Goal: Information Seeking & Learning: Check status

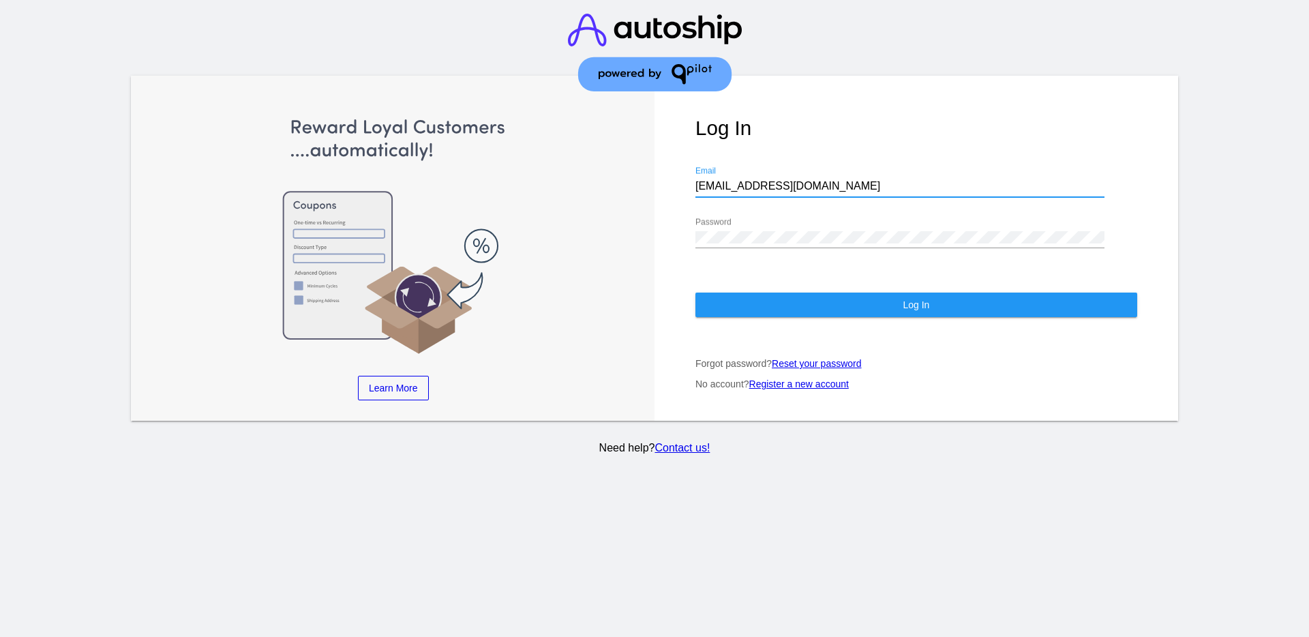
drag, startPoint x: 777, startPoint y: 183, endPoint x: 695, endPoint y: 179, distance: 81.9
click at [696, 179] on div "[EMAIL_ADDRESS][DOMAIN_NAME] Email" at bounding box center [900, 181] width 409 height 31
paste input "[EMAIL_ADDRESS][DOMAIN_NAME]"
type input "[EMAIL_ADDRESS][DOMAIN_NAME]"
click at [688, 233] on div "Log In [EMAIL_ADDRESS][DOMAIN_NAME] Email Password Log In Forgot password? Rese…" at bounding box center [917, 248] width 524 height 345
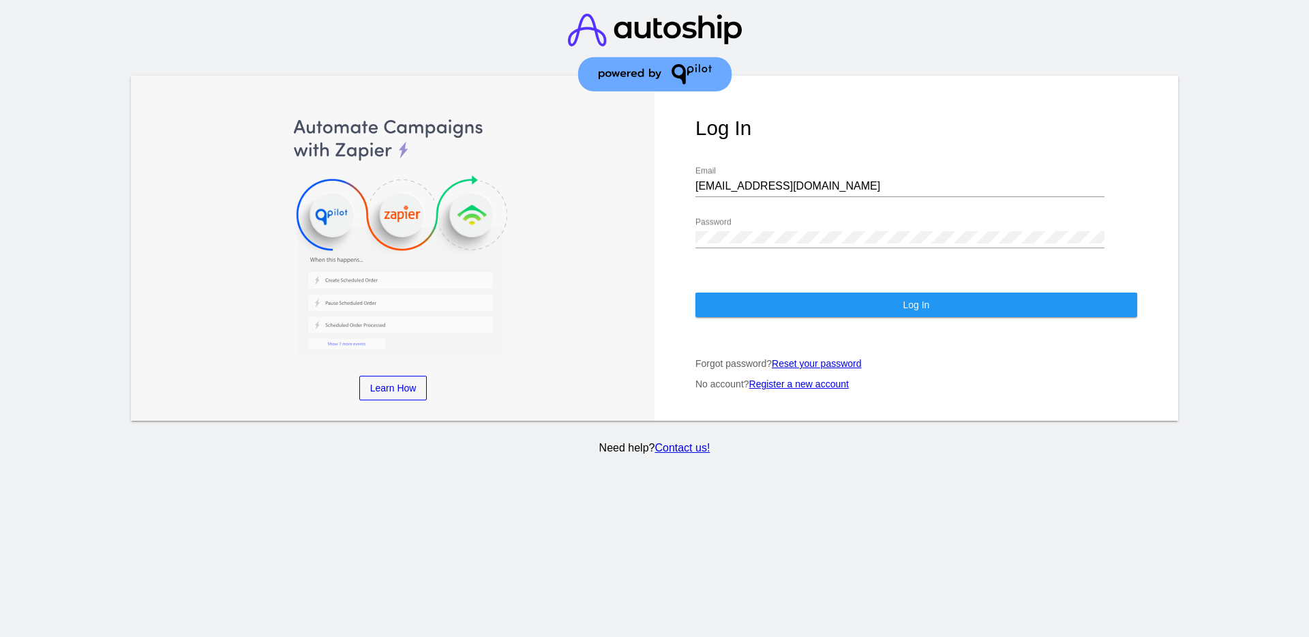
drag, startPoint x: 689, startPoint y: 231, endPoint x: 765, endPoint y: 228, distance: 75.7
click at [765, 228] on div "Password" at bounding box center [900, 233] width 409 height 31
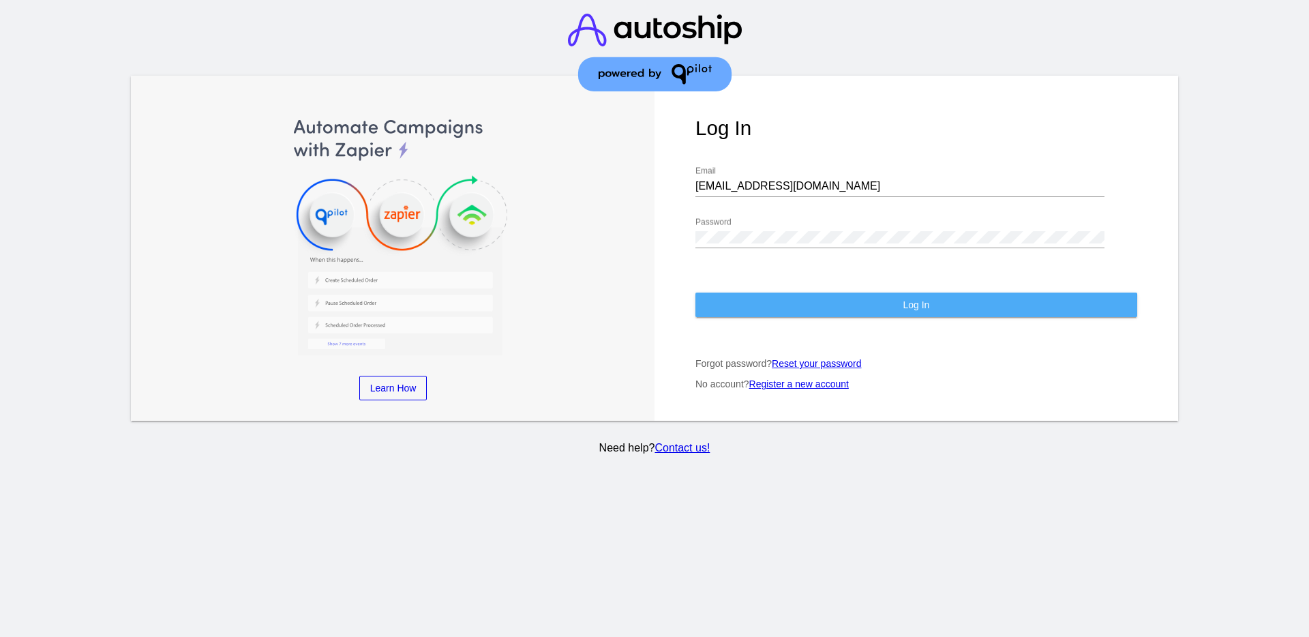
click at [764, 310] on button "Log In" at bounding box center [917, 305] width 442 height 25
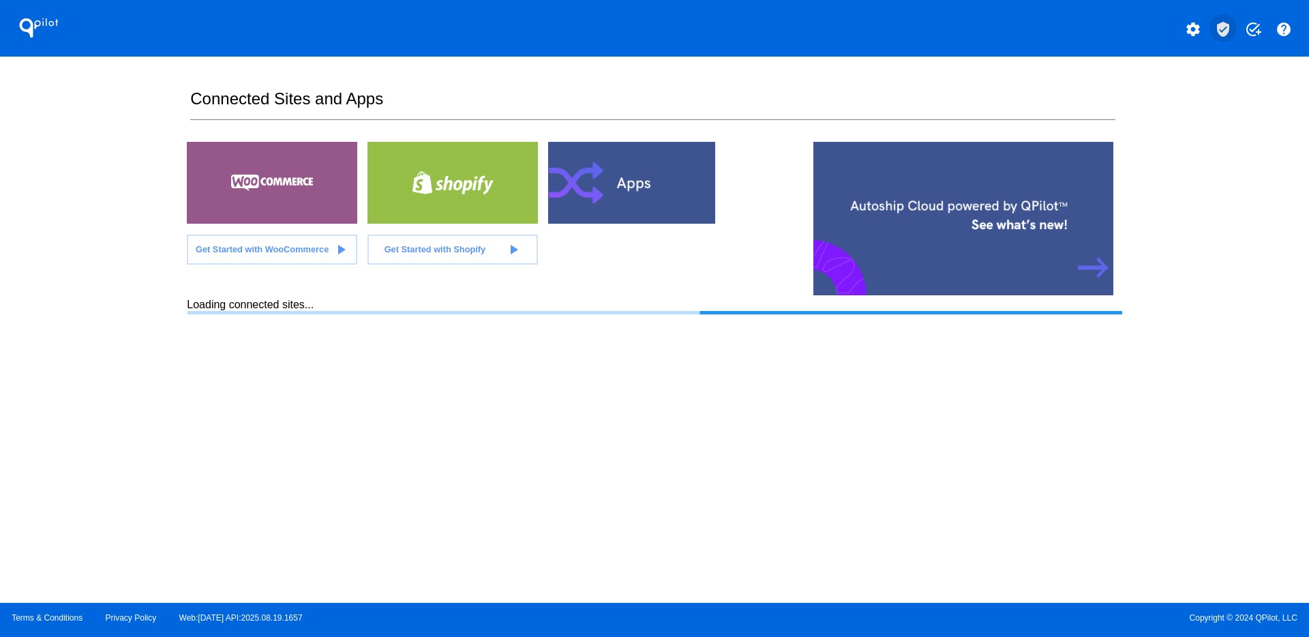
click at [1221, 35] on mat-icon "verified_user" at bounding box center [1223, 29] width 16 height 16
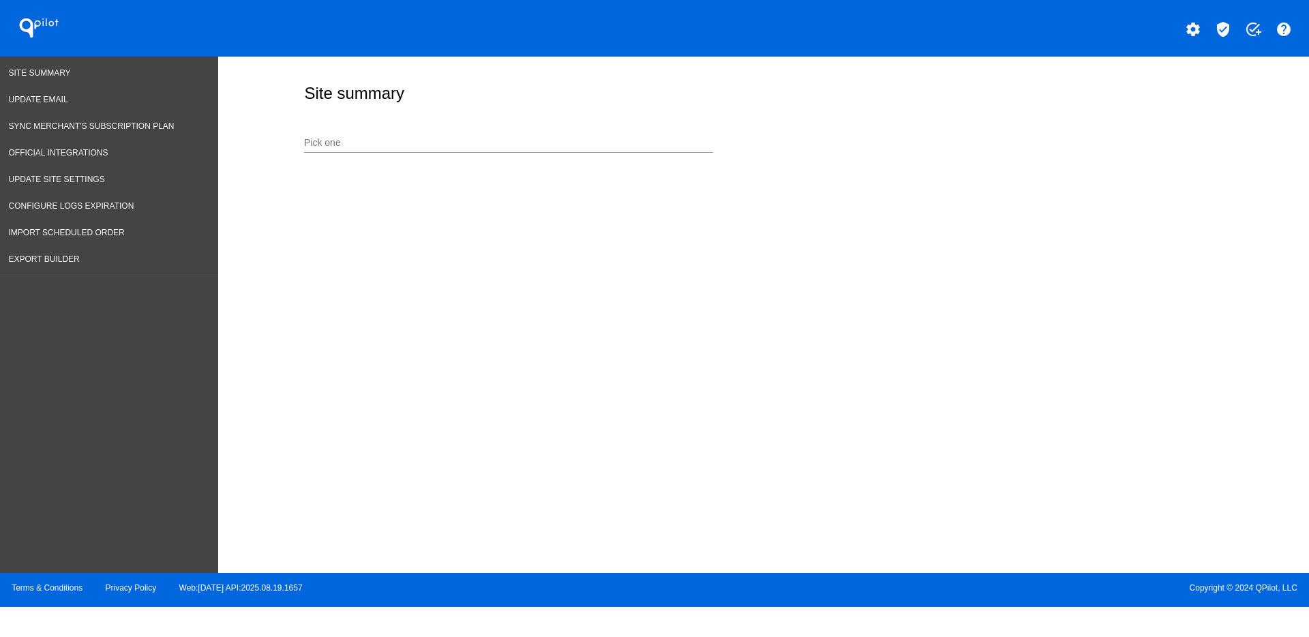
click at [648, 140] on input "Pick one" at bounding box center [508, 143] width 409 height 11
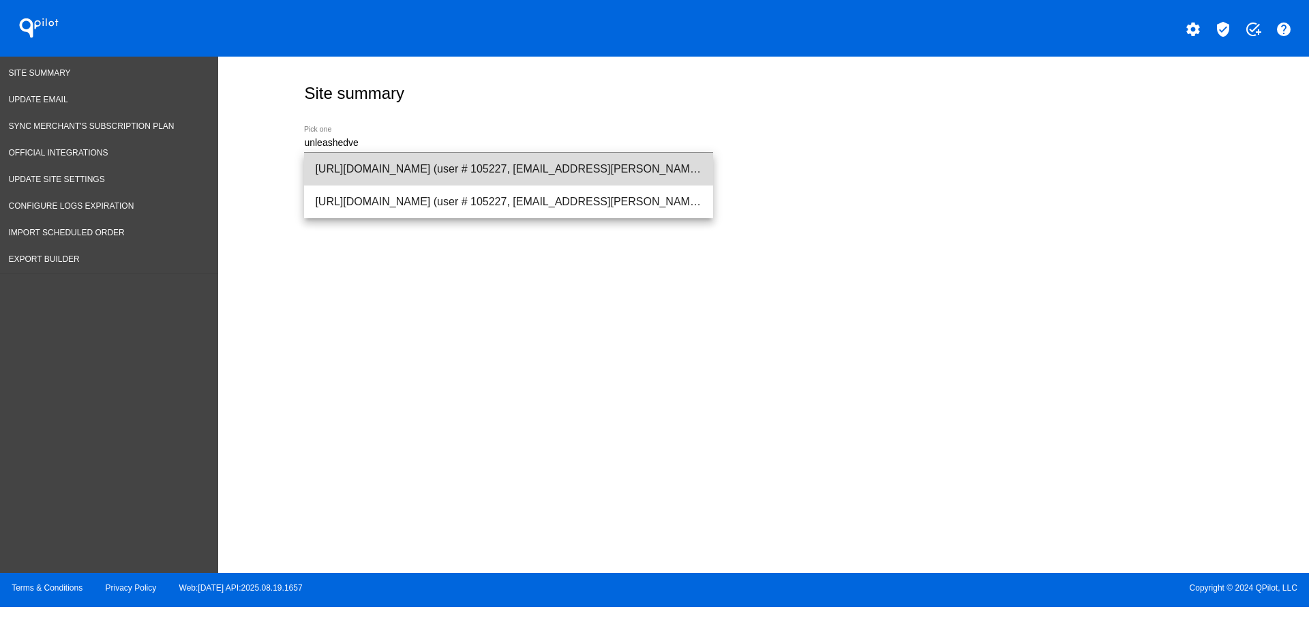
click at [453, 158] on span "[URL][DOMAIN_NAME] (user # 105227, [EMAIL_ADDRESS][PERSON_NAME][DOMAIN_NAME]) -…" at bounding box center [508, 169] width 387 height 33
type input "[URL][DOMAIN_NAME] (user # 105227, [EMAIL_ADDRESS][PERSON_NAME][DOMAIN_NAME]) -…"
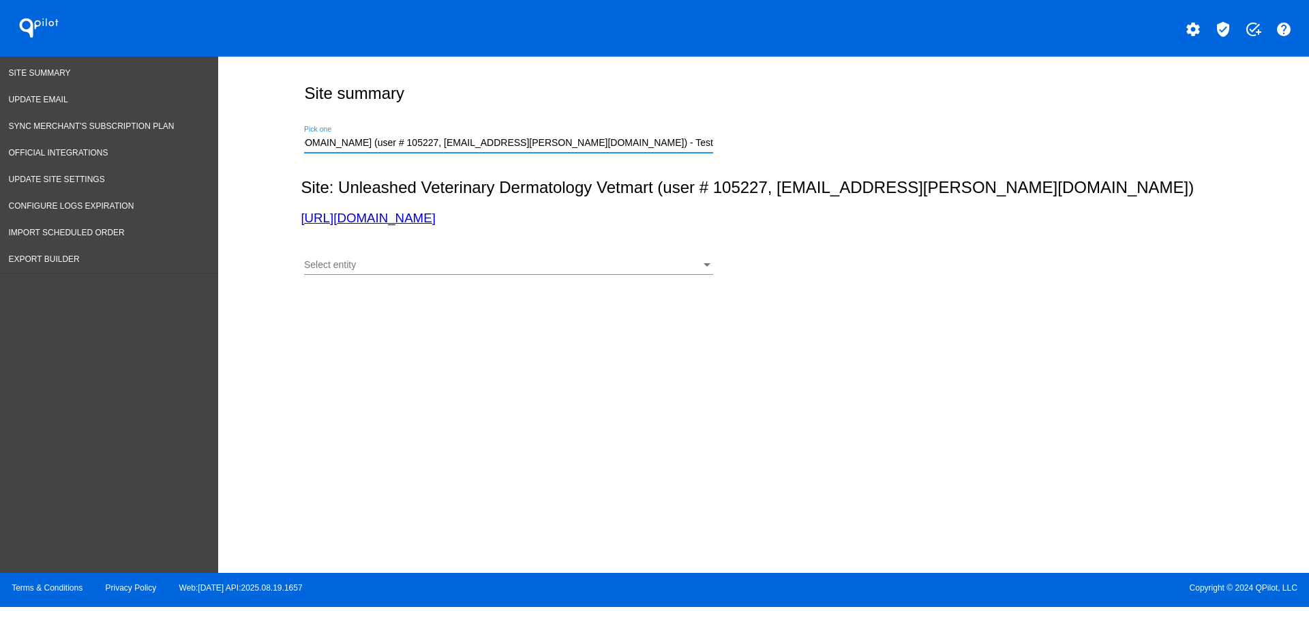
click at [463, 270] on div "Select entity" at bounding box center [502, 265] width 397 height 11
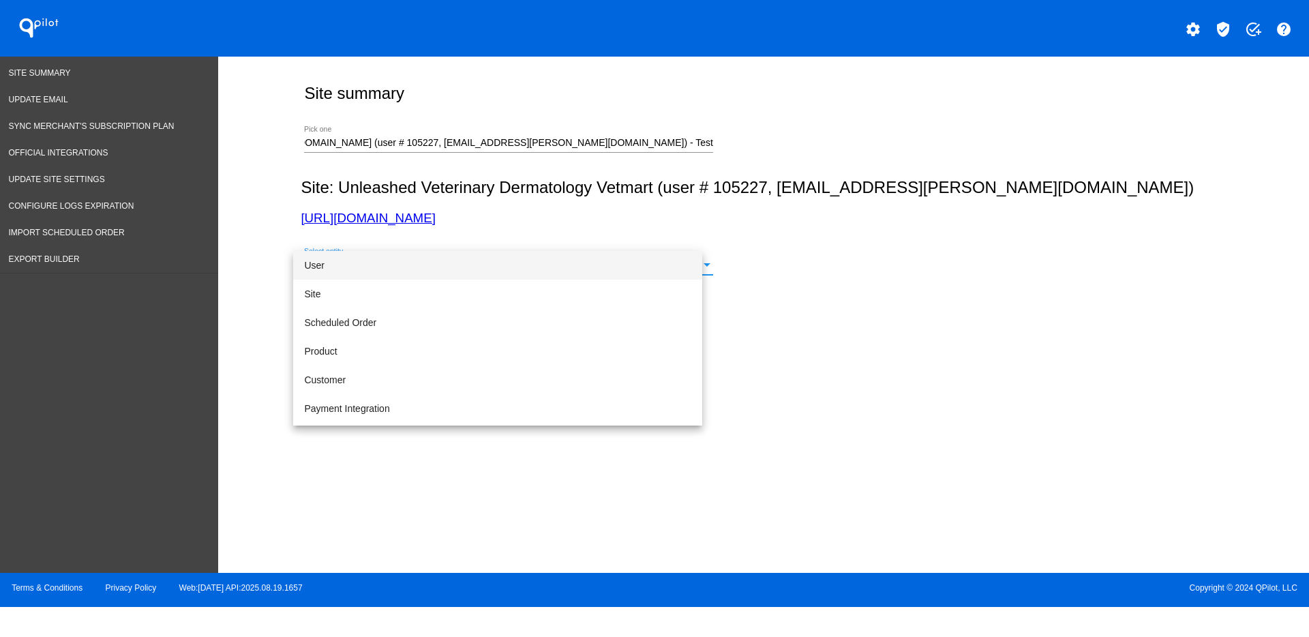
scroll to position [0, 0]
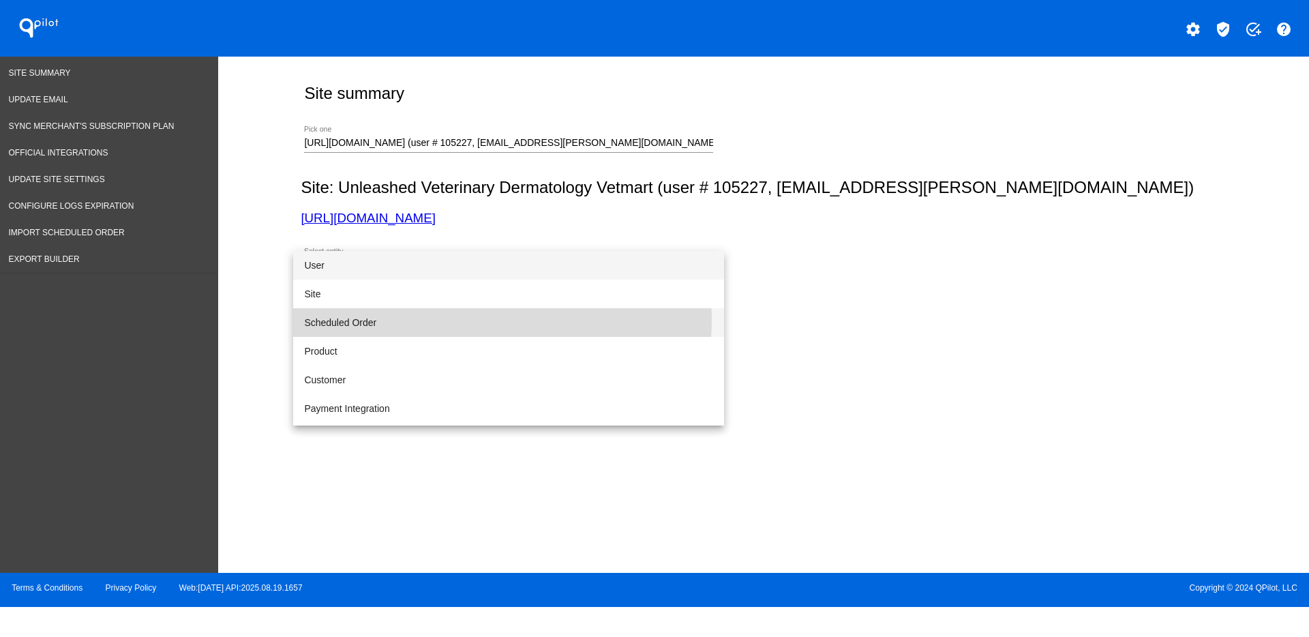
click at [459, 320] on span "Scheduled Order" at bounding box center [508, 322] width 409 height 29
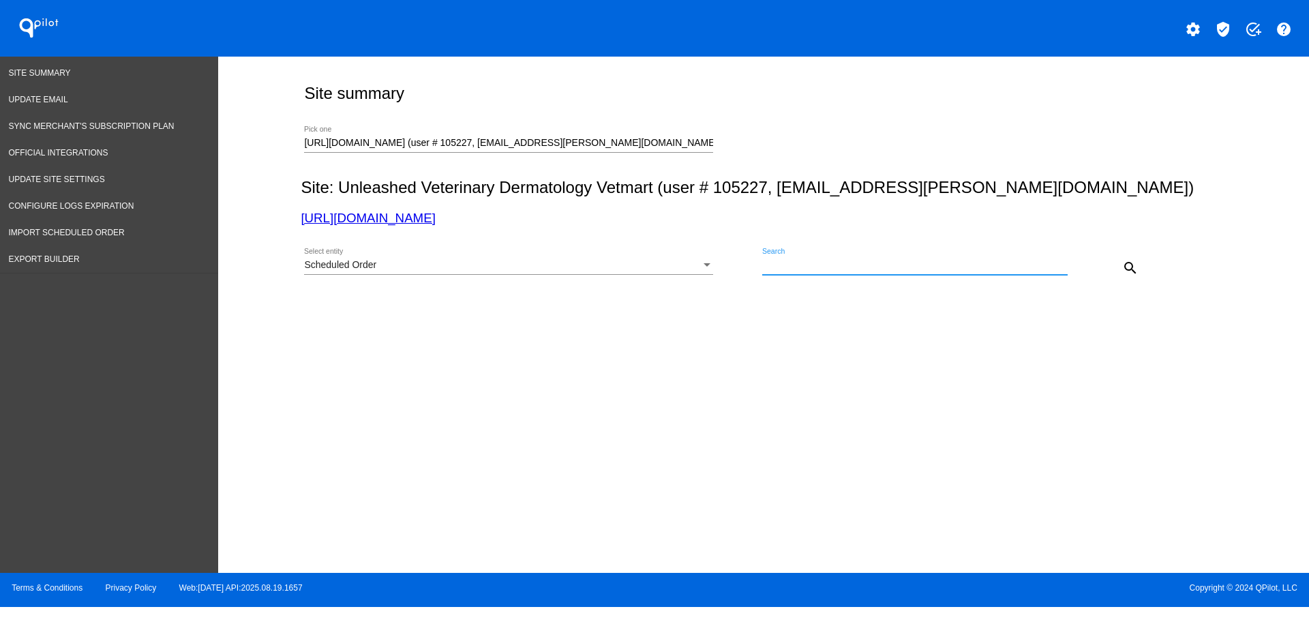
paste input "967457"
type input "967457"
click at [1126, 278] on button "search" at bounding box center [1130, 267] width 27 height 27
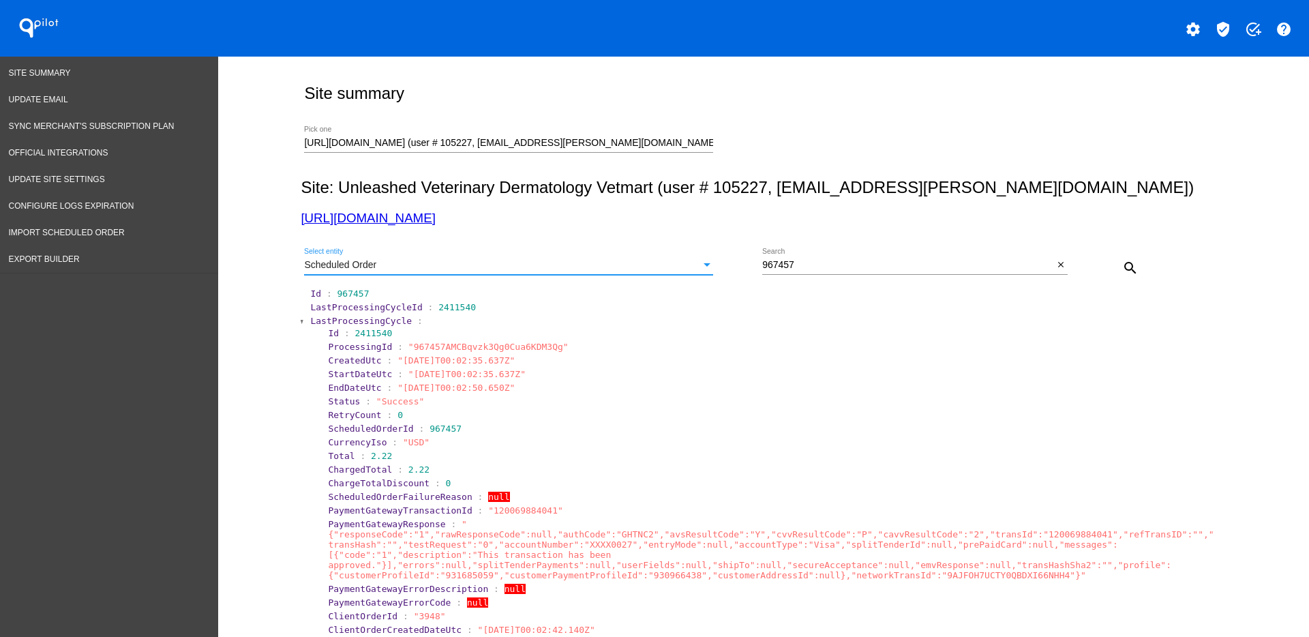
click at [570, 269] on div "Scheduled Order" at bounding box center [502, 265] width 397 height 11
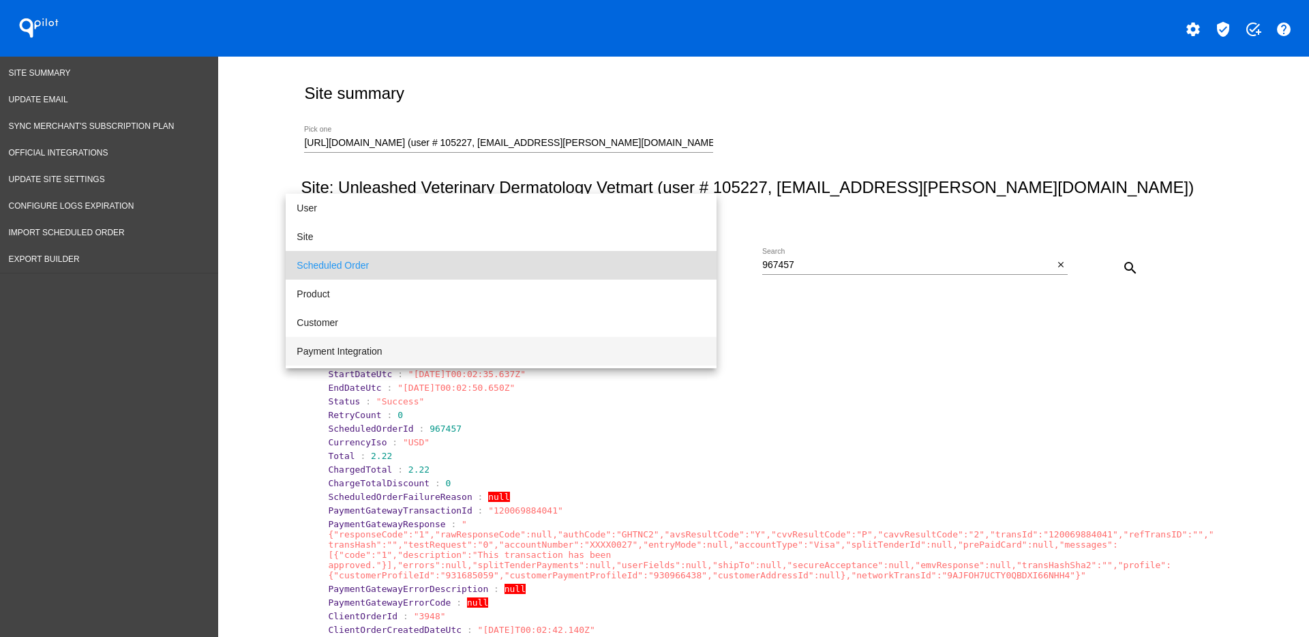
click at [566, 349] on span "Payment Integration" at bounding box center [501, 351] width 409 height 29
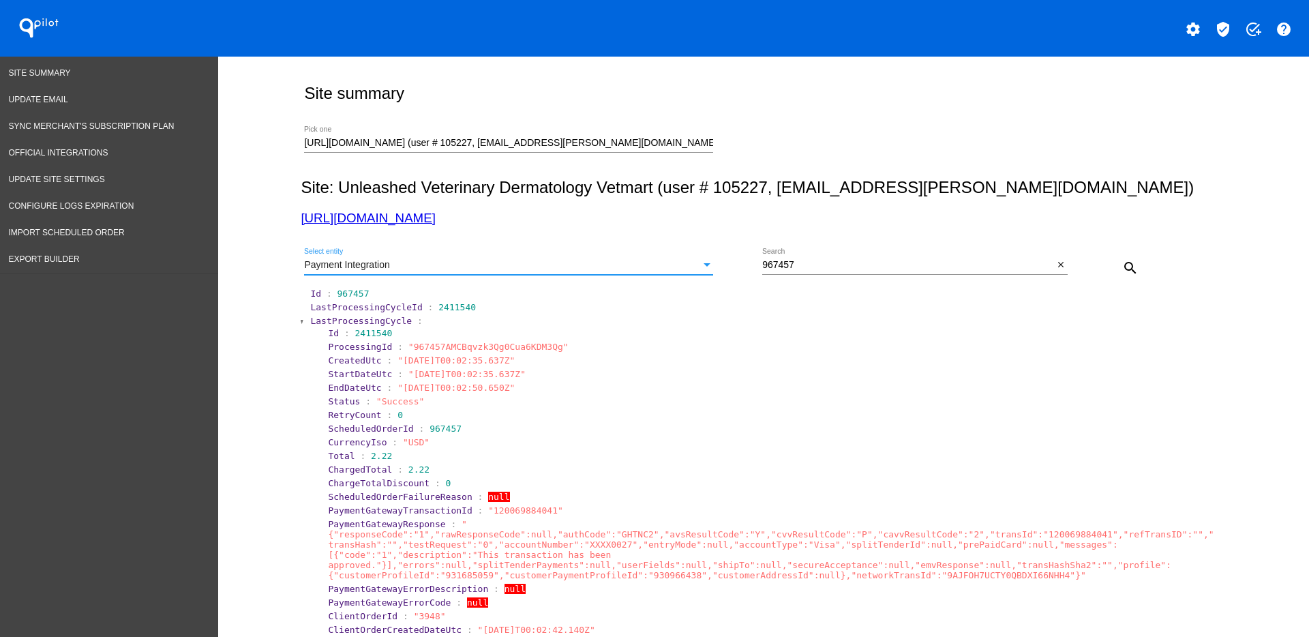
click at [1122, 267] on mat-icon "search" at bounding box center [1130, 268] width 16 height 16
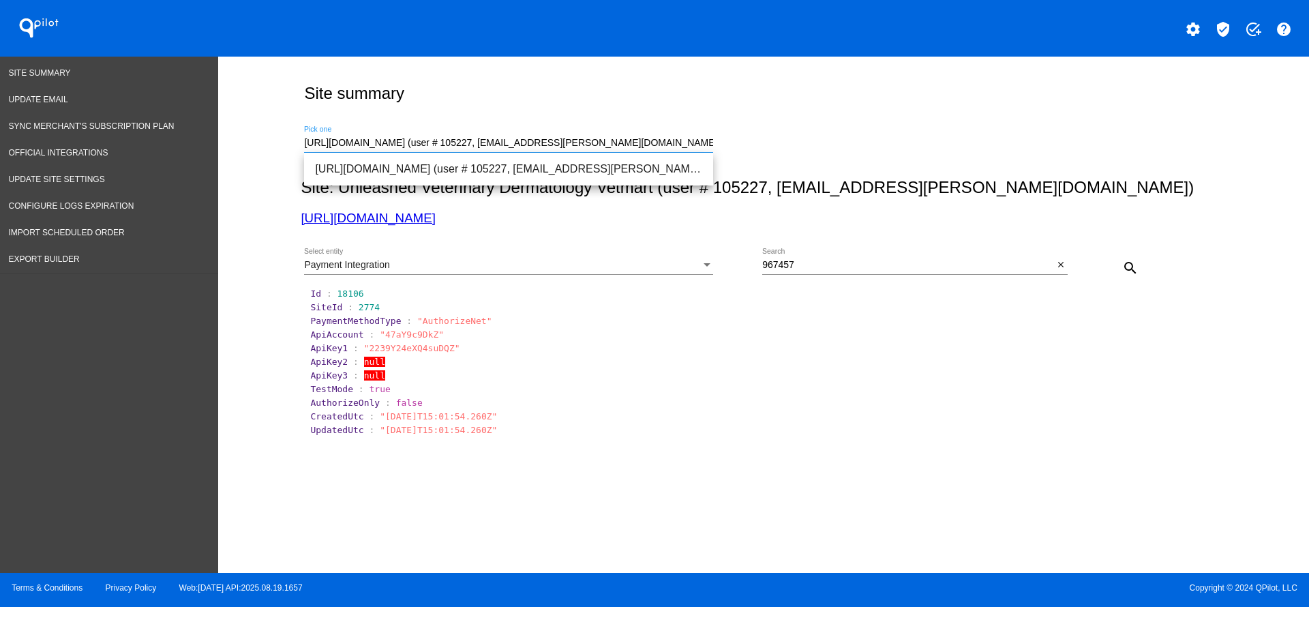
scroll to position [0, 106]
drag, startPoint x: 306, startPoint y: 143, endPoint x: 1023, endPoint y: 167, distance: 717.8
click at [1023, 164] on div "[URL][DOMAIN_NAME] (user # 105227, [EMAIL_ADDRESS][PERSON_NAME][DOMAIN_NAME]) -…" at bounding box center [761, 141] width 920 height 48
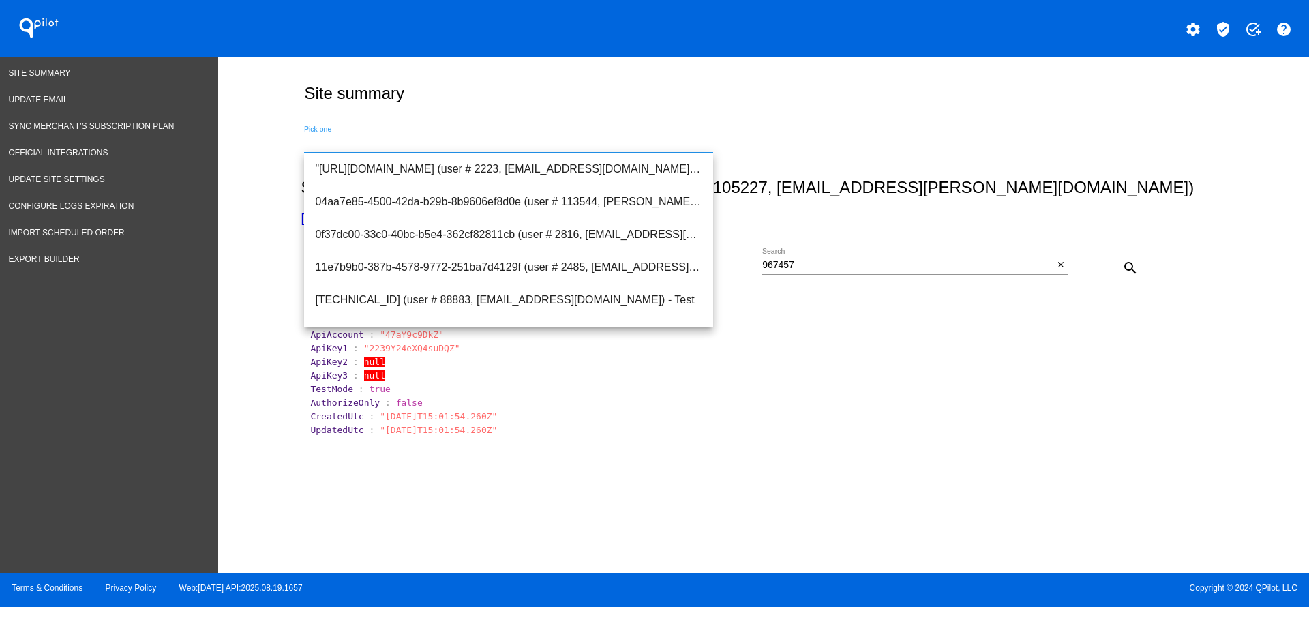
scroll to position [0, 0]
paste input "[URL][DOMAIN_NAME]"
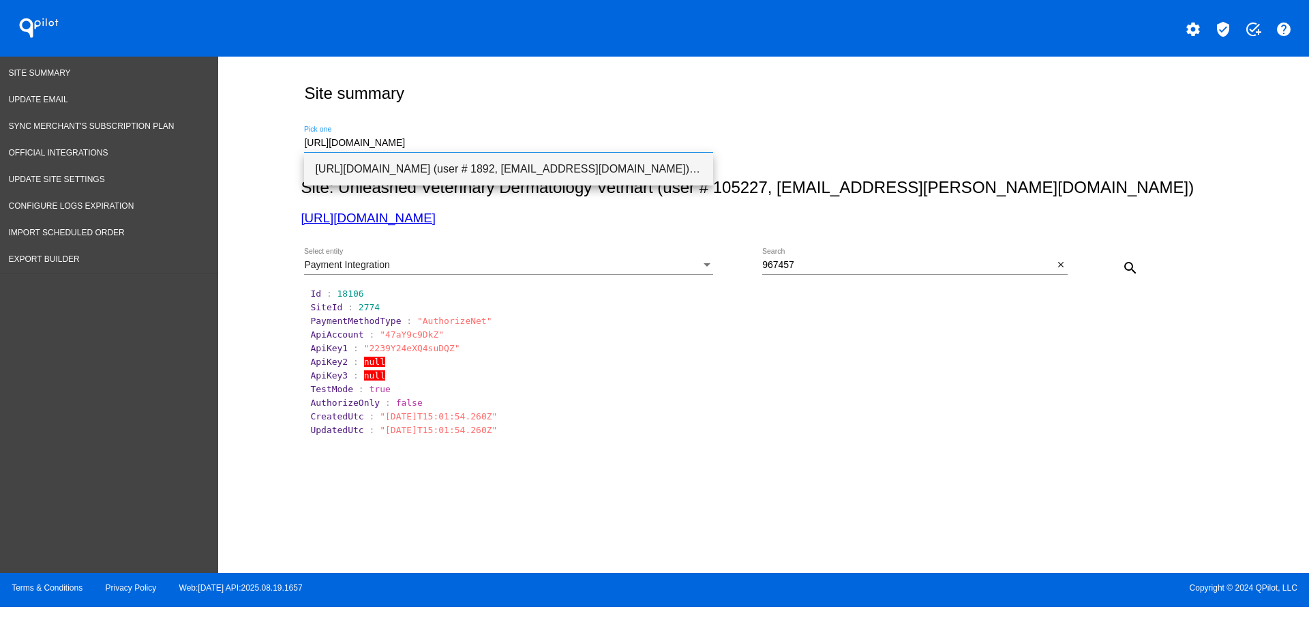
click at [563, 166] on span "[URL][DOMAIN_NAME] (user # 1892, [EMAIL_ADDRESS][DOMAIN_NAME]) - Test" at bounding box center [508, 169] width 387 height 33
type input "[URL][DOMAIN_NAME] (user # 1892, [EMAIL_ADDRESS][DOMAIN_NAME]) - Test"
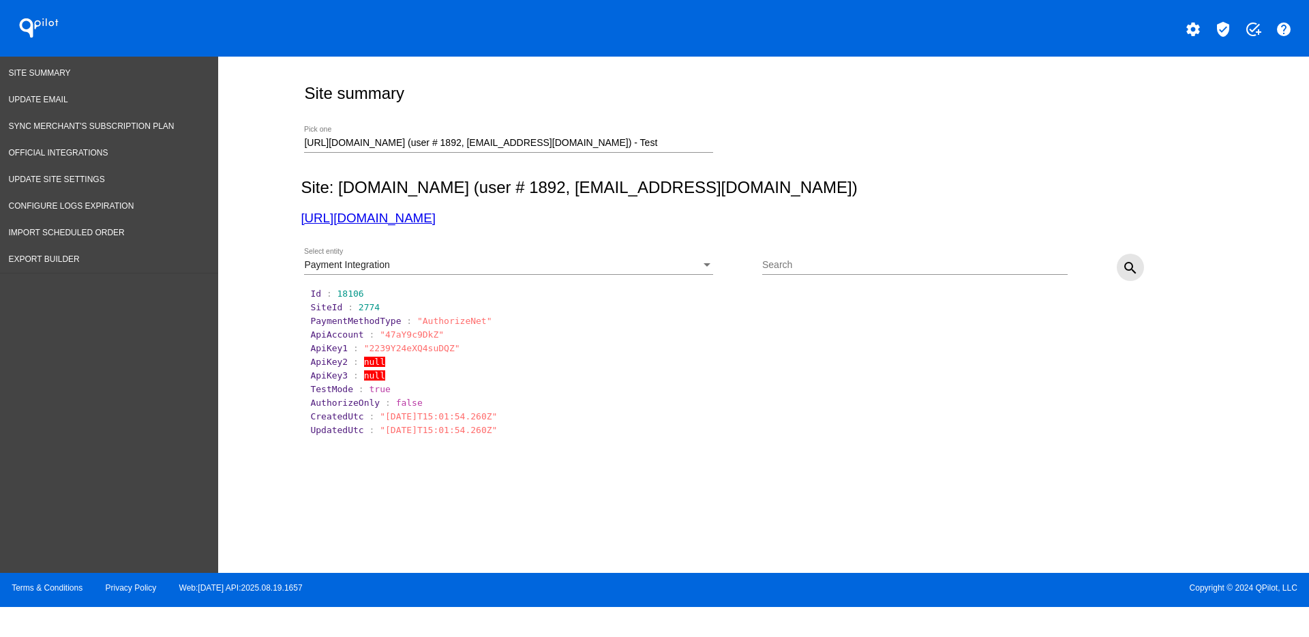
click at [1137, 275] on button "search" at bounding box center [1130, 267] width 27 height 27
